Goal: Information Seeking & Learning: Learn about a topic

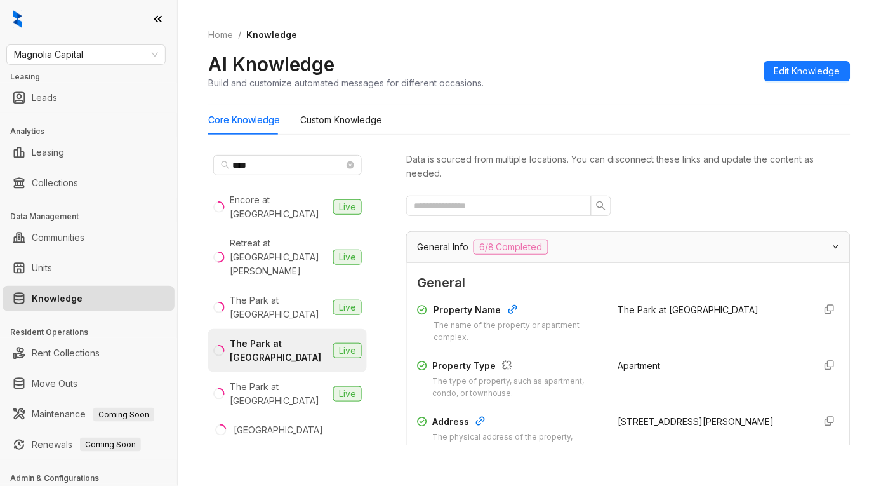
scroll to position [211, 0]
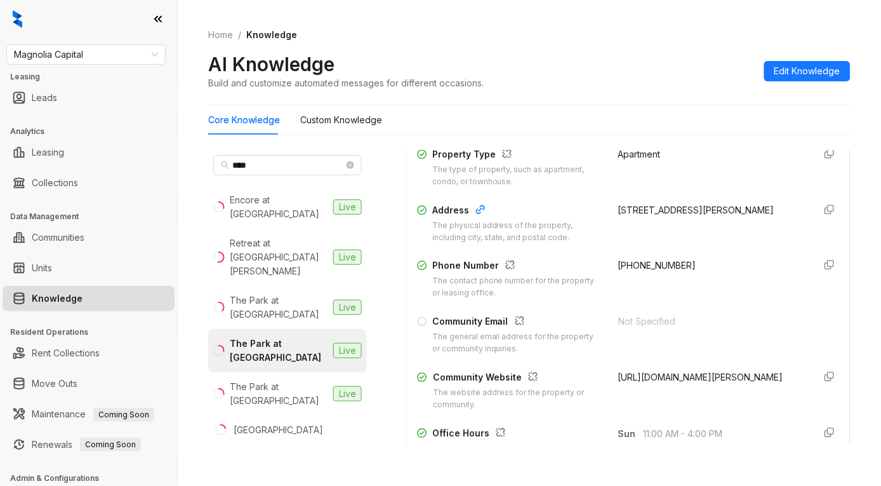
click at [423, 41] on ol "Home / Knowledge" at bounding box center [529, 35] width 642 height 14
click at [772, 29] on ol "Home / Knowledge" at bounding box center [529, 35] width 642 height 14
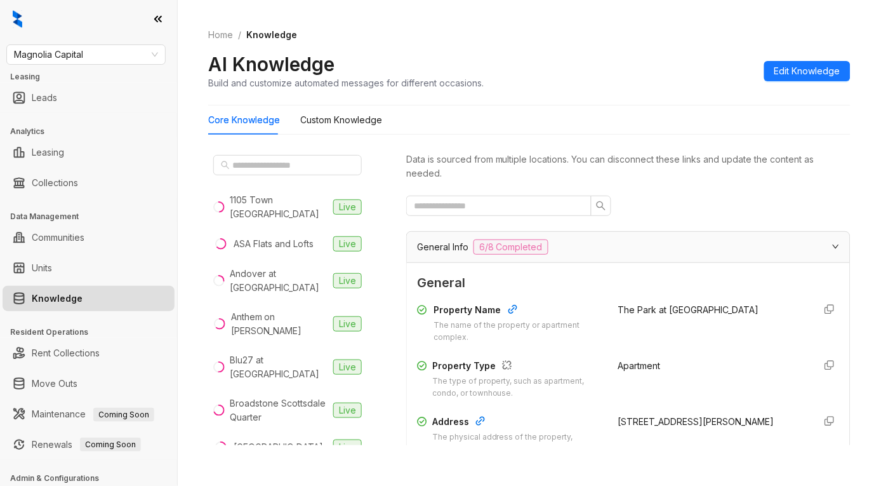
click at [811, 464] on div "Home / Knowledge AI Knowledge Build and customize automated messages for differ…" at bounding box center [529, 243] width 703 height 486
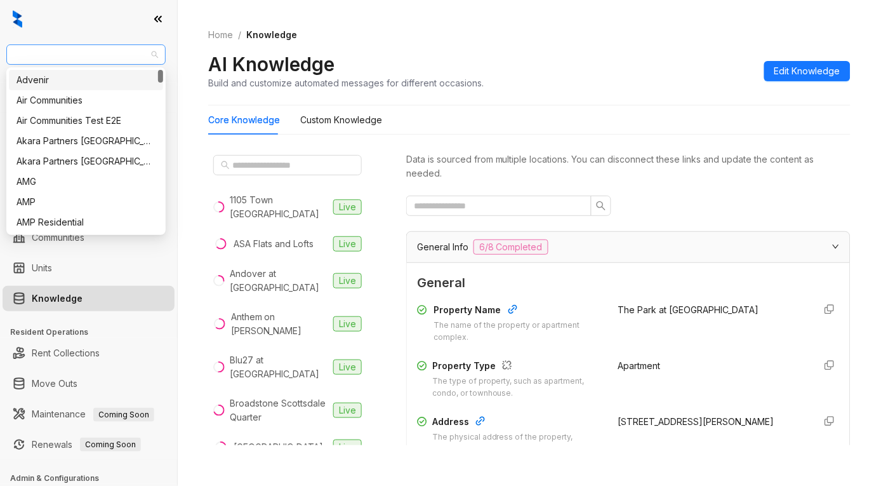
click at [71, 48] on span "Magnolia Capital" at bounding box center [86, 54] width 144 height 19
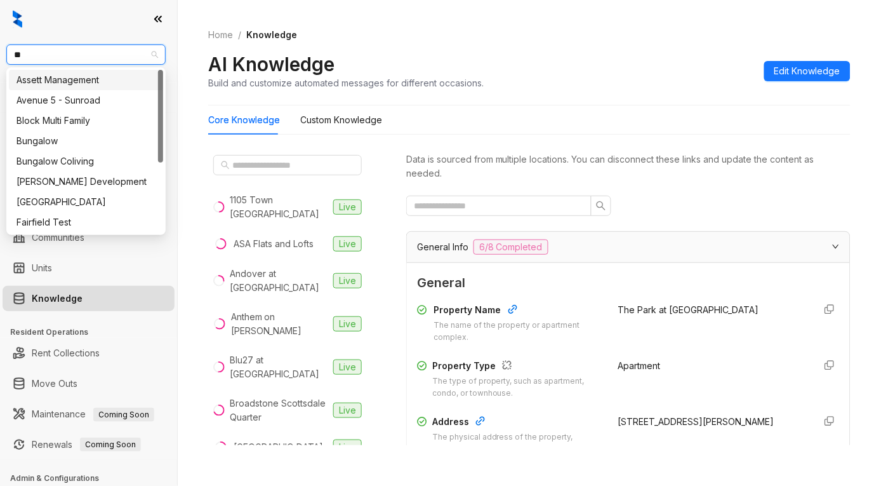
type input "***"
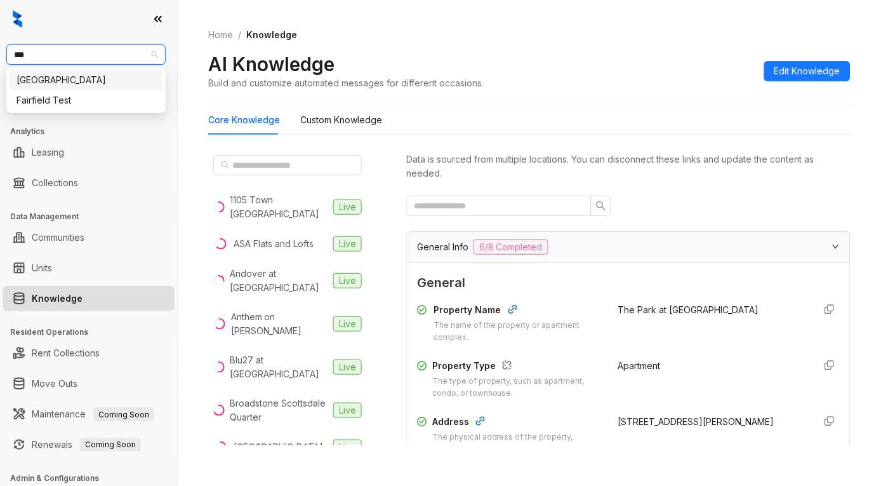
click at [69, 81] on div "Fairfield" at bounding box center [86, 80] width 139 height 14
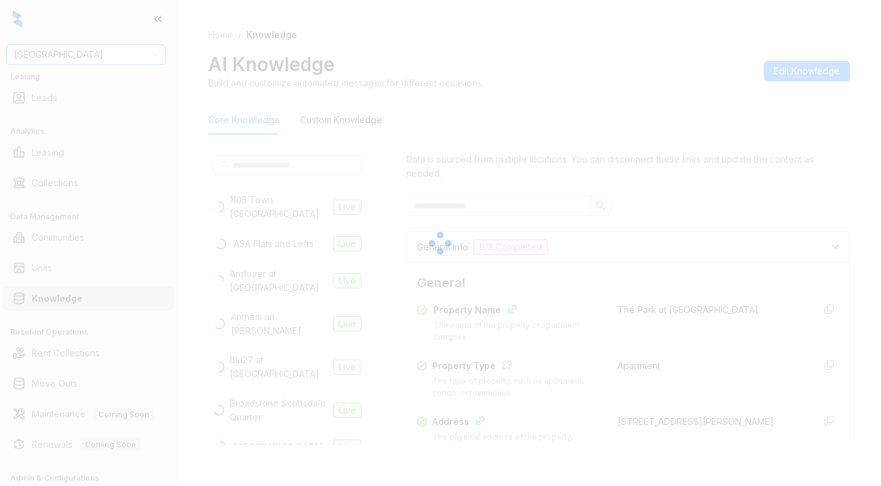
click at [684, 89] on div at bounding box center [440, 243] width 881 height 486
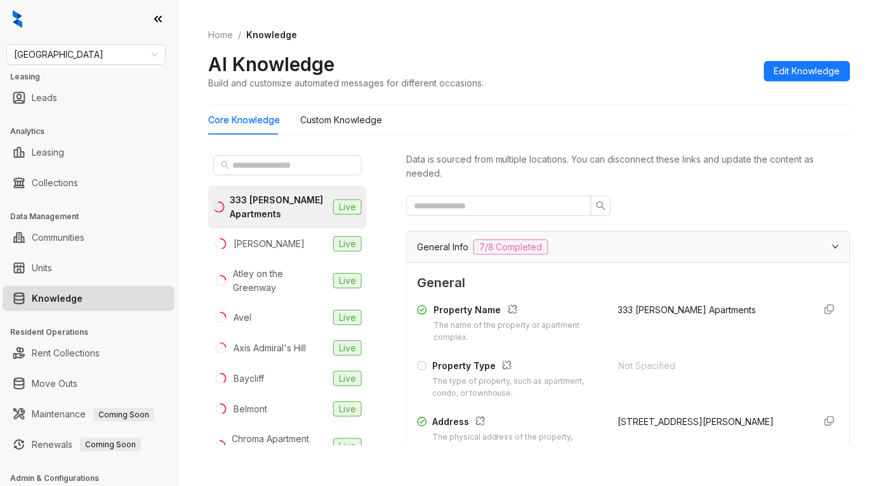
click at [861, 248] on div "Home / Knowledge AI Knowledge Build and customize automated messages for differ…" at bounding box center [529, 243] width 703 height 486
click at [278, 166] on input "text" at bounding box center [288, 165] width 112 height 14
type input "*"
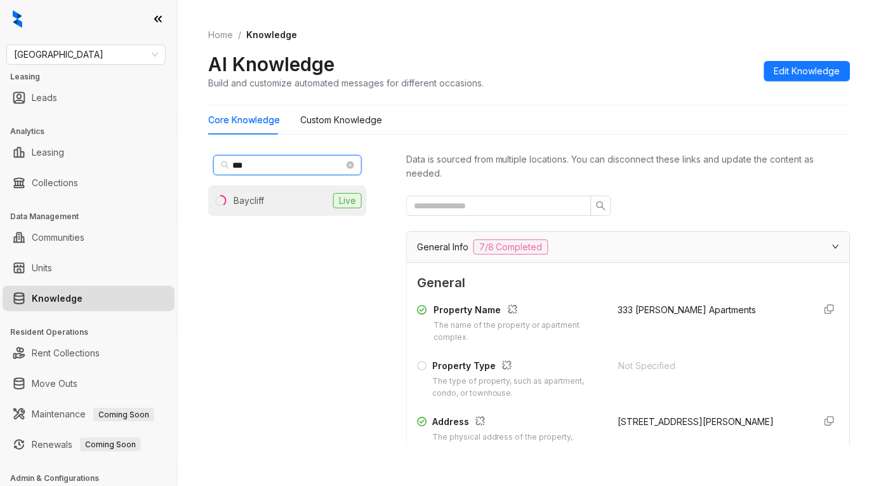
type input "***"
click at [275, 206] on li "Baycliff Live" at bounding box center [287, 200] width 159 height 30
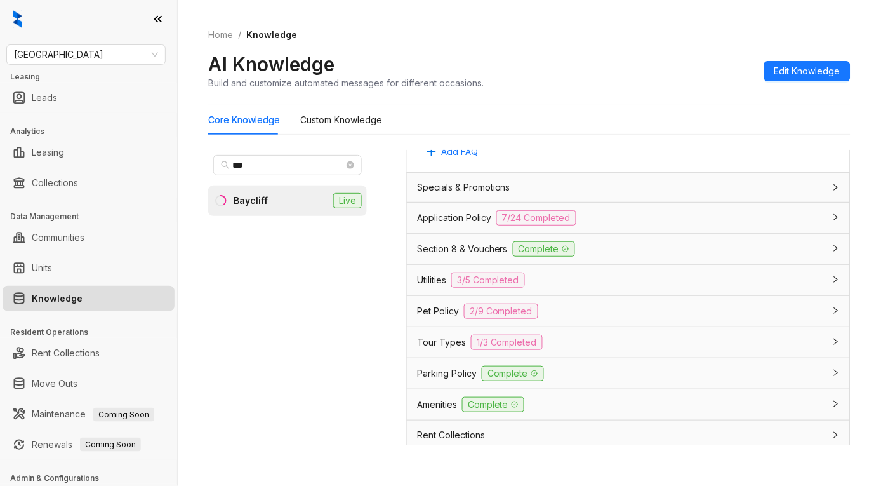
scroll to position [916, 0]
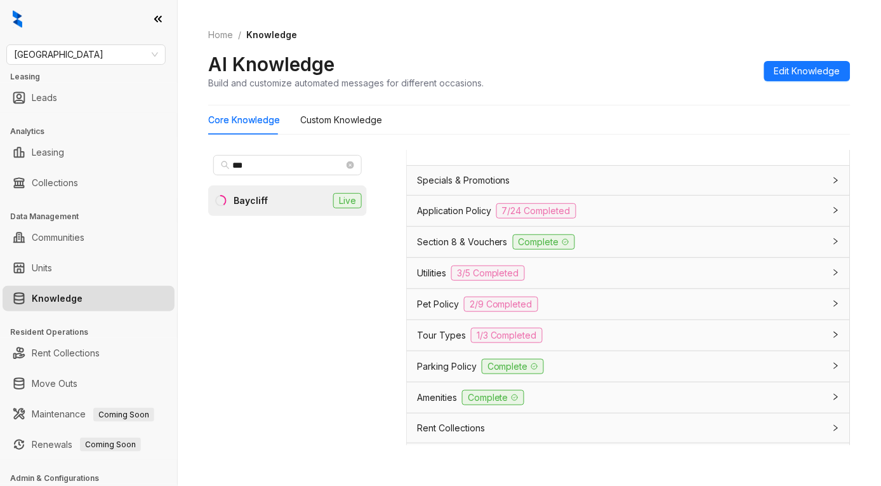
click at [448, 214] on span "Application Policy" at bounding box center [454, 211] width 74 height 14
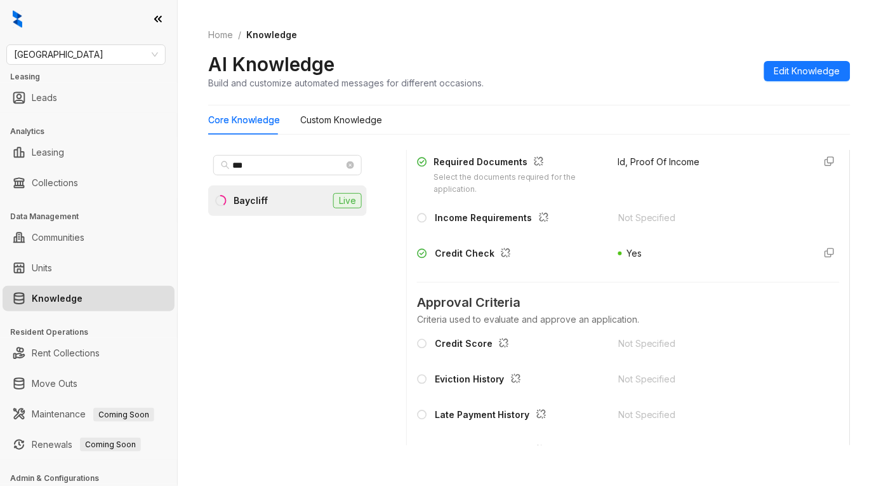
scroll to position [1128, 0]
